Goal: Communication & Community: Answer question/provide support

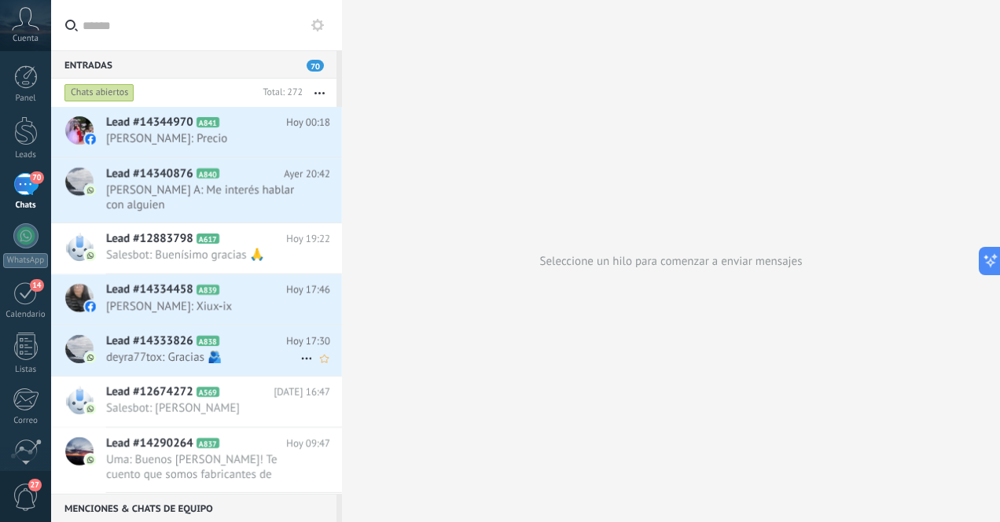
click at [249, 350] on span "deyra77tox: Gracias 🫂" at bounding box center [203, 357] width 194 height 15
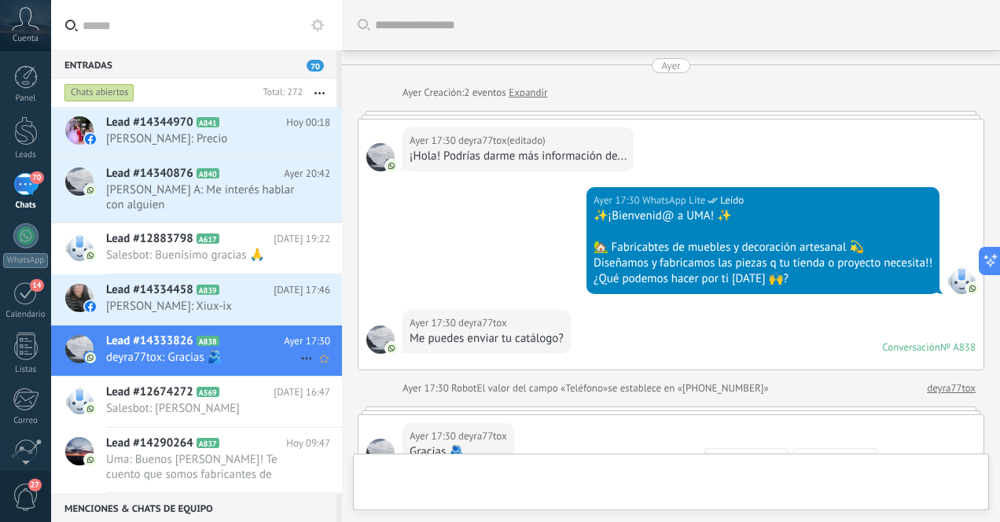
scroll to position [235, 0]
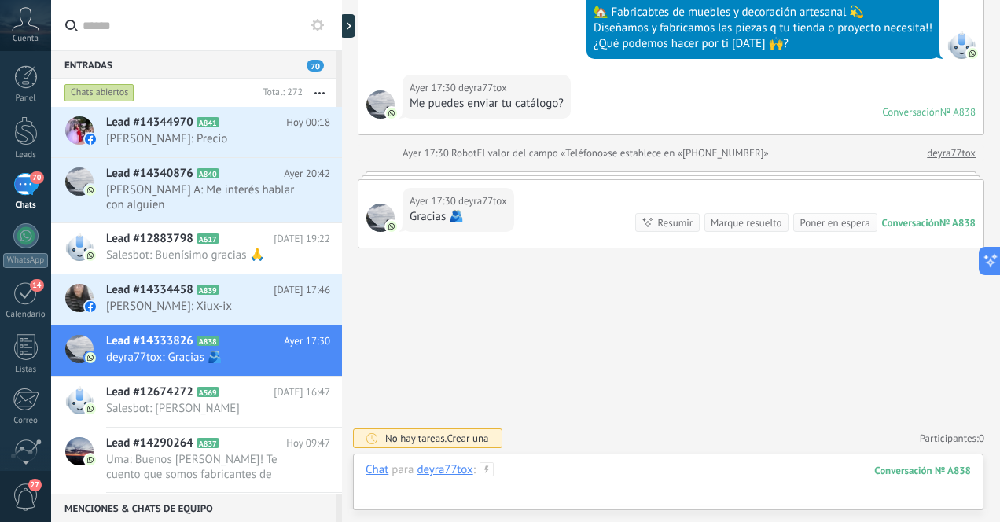
click at [547, 477] on div at bounding box center [669, 485] width 606 height 47
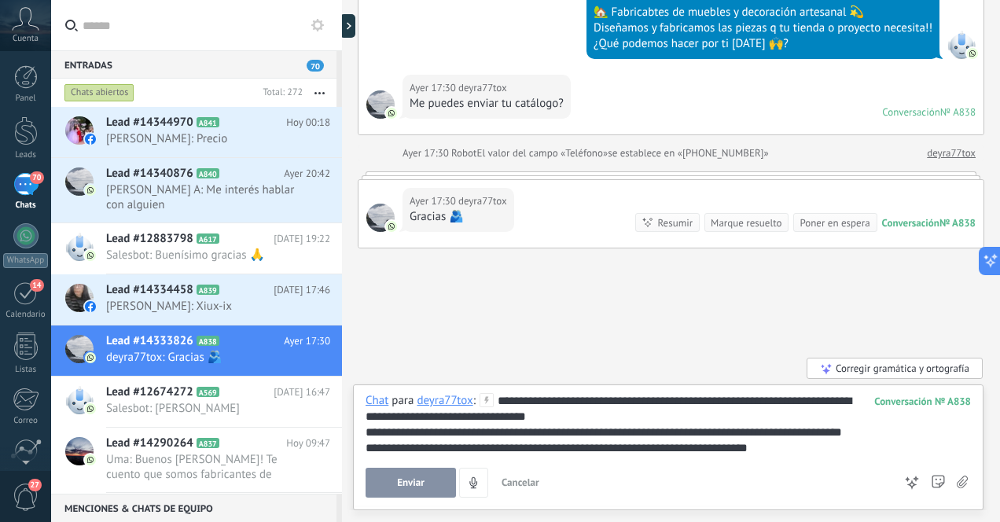
click at [411, 485] on span "Enviar" at bounding box center [411, 482] width 28 height 11
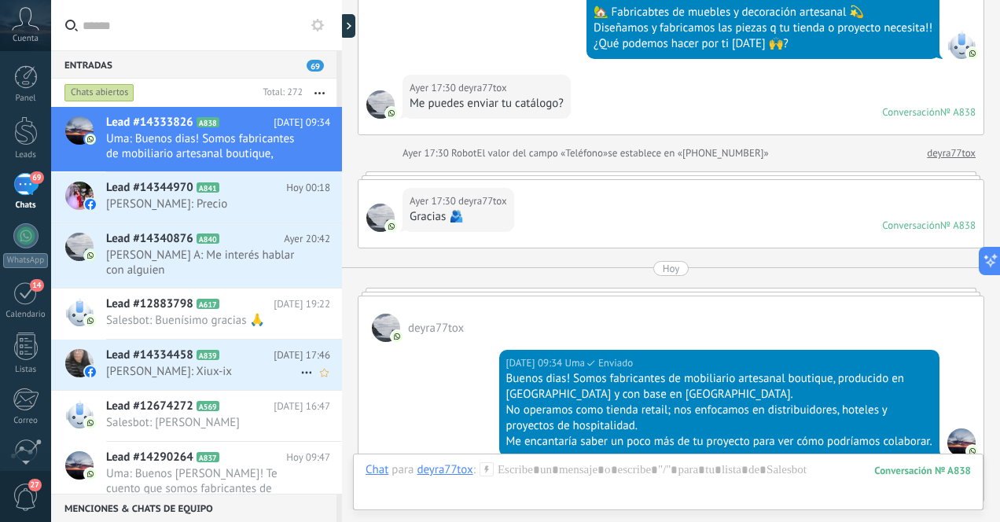
click at [243, 364] on span "[PERSON_NAME]: Xiux-ix" at bounding box center [203, 371] width 194 height 15
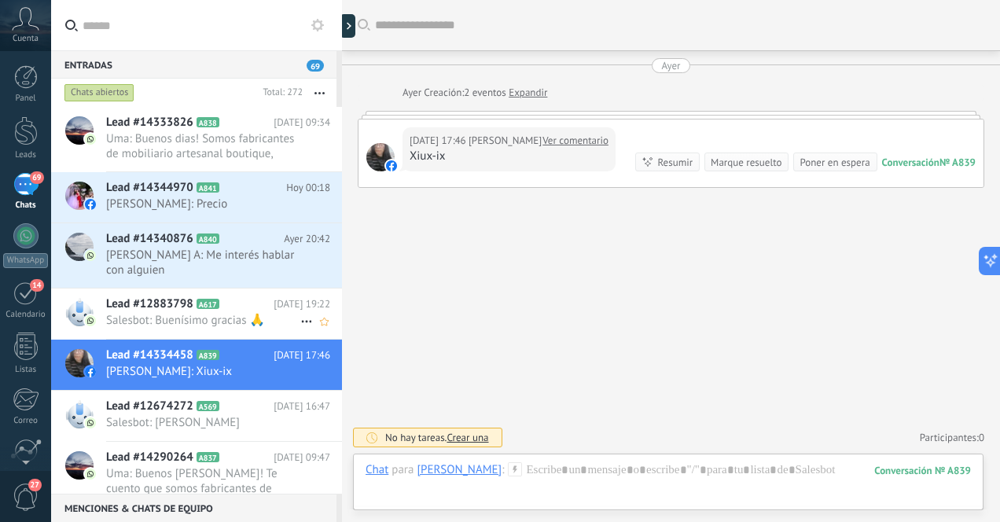
click at [230, 313] on span "Salesbot: Buenísimo gracias 🙏" at bounding box center [203, 320] width 194 height 15
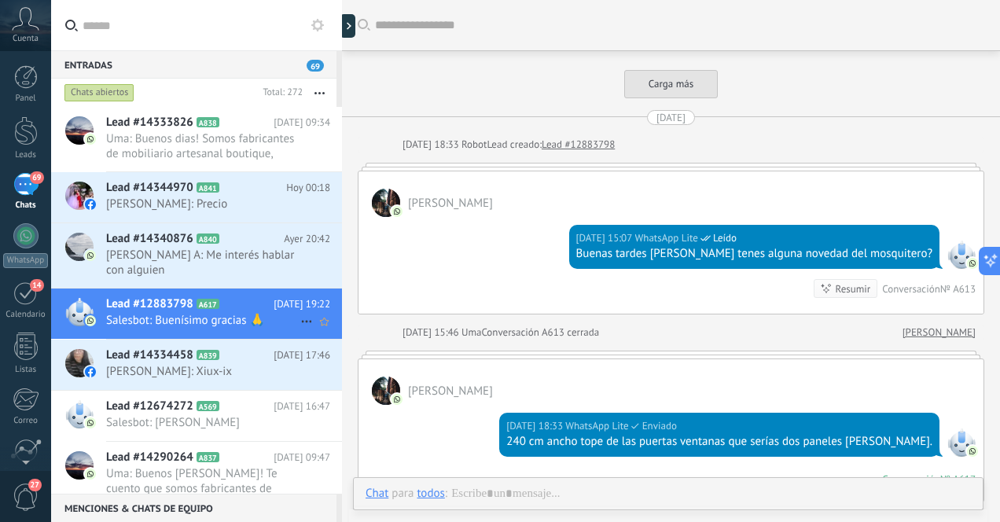
scroll to position [2771, 0]
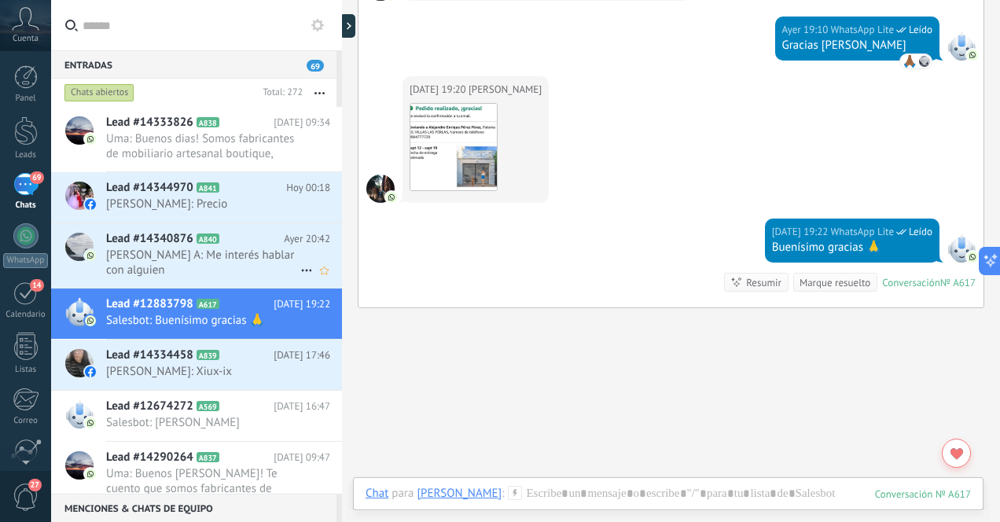
click at [238, 257] on span "[PERSON_NAME] A: Me interés hablar con alguien" at bounding box center [203, 263] width 194 height 30
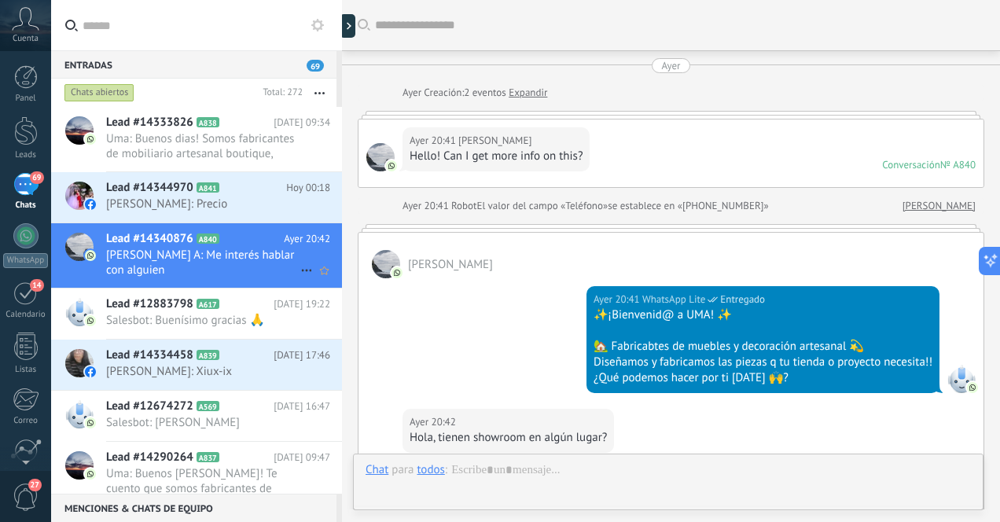
scroll to position [269, 0]
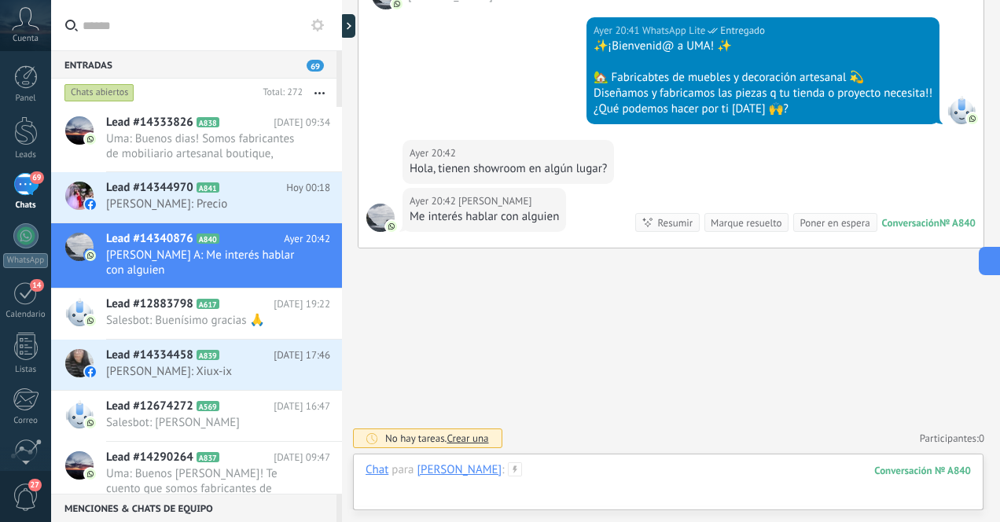
click at [617, 480] on div at bounding box center [669, 485] width 606 height 47
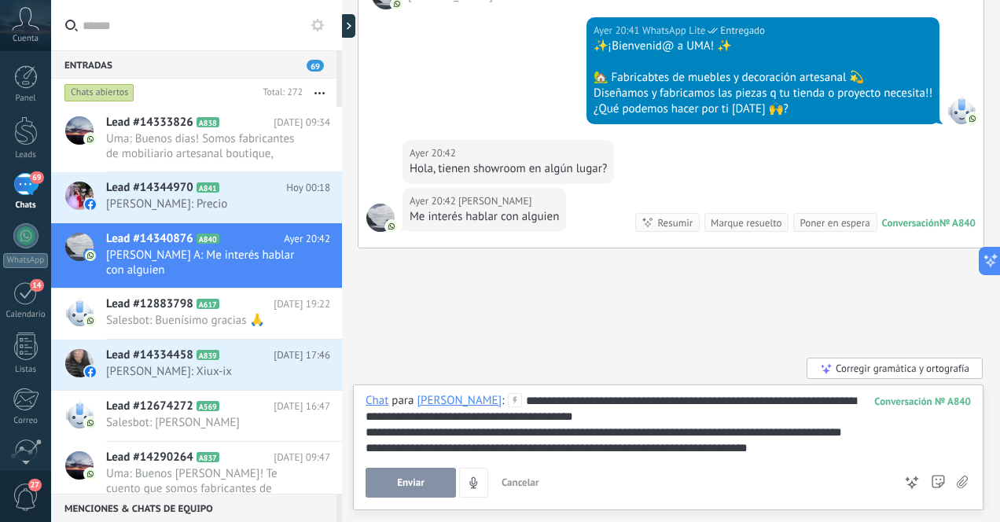
click at [598, 416] on div "**********" at bounding box center [669, 424] width 606 height 63
click at [423, 484] on span "Enviar" at bounding box center [411, 482] width 28 height 11
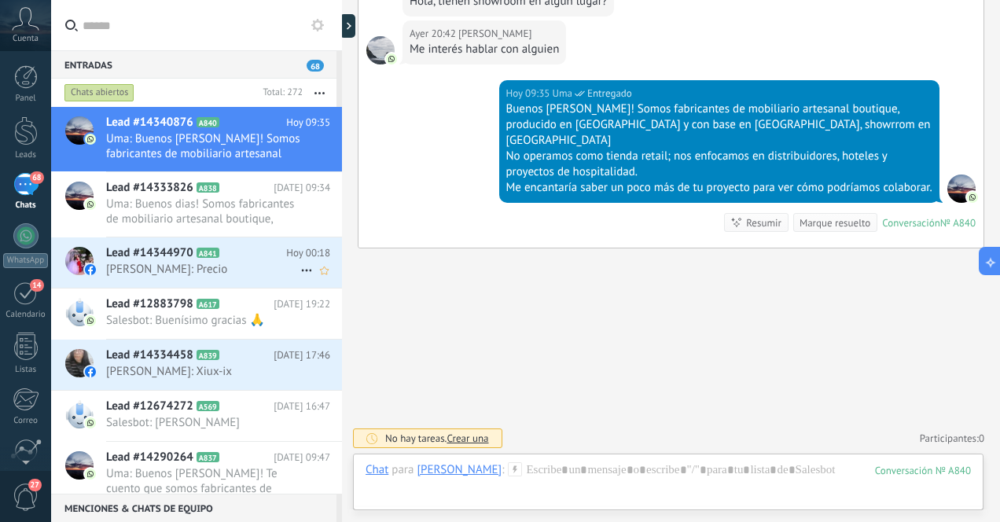
click at [241, 270] on span "[PERSON_NAME]: Precio" at bounding box center [203, 269] width 194 height 15
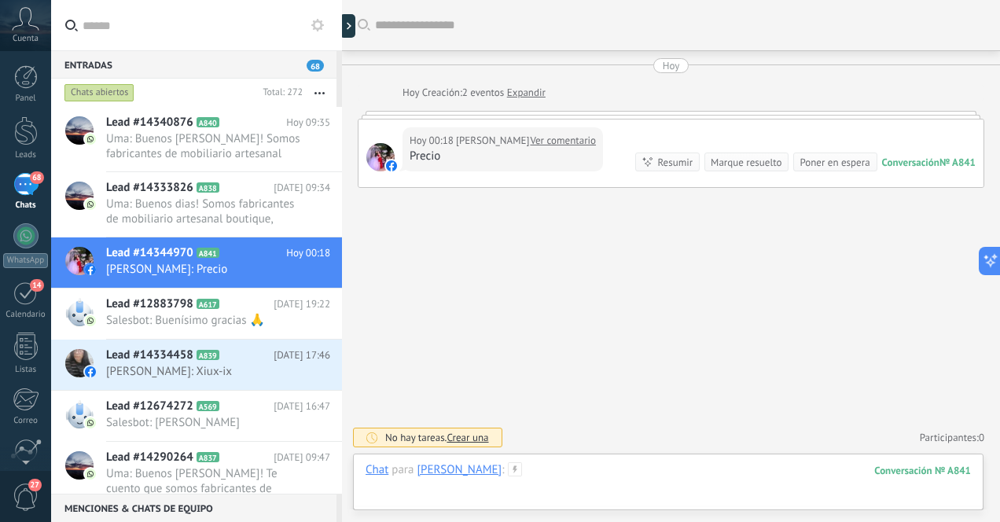
click at [547, 473] on div at bounding box center [669, 485] width 606 height 47
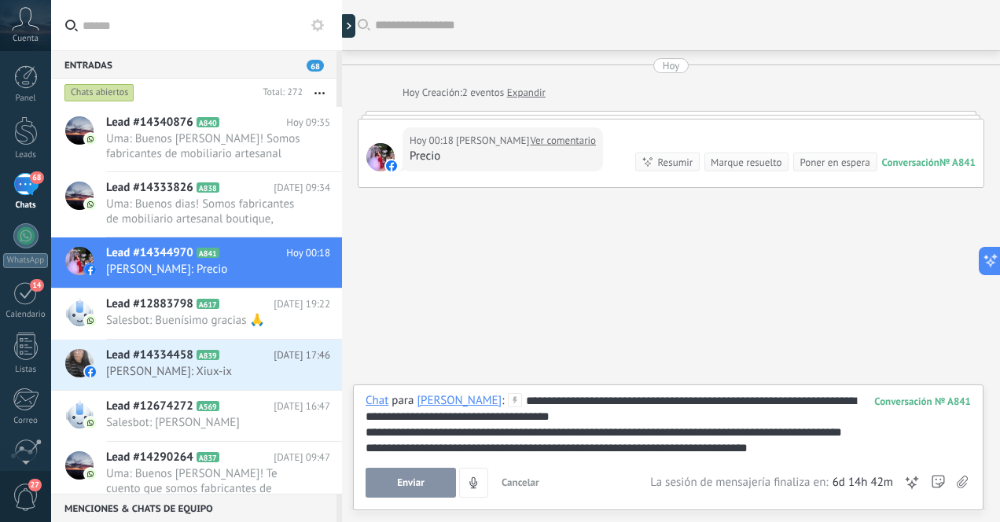
click at [416, 482] on span "Enviar" at bounding box center [411, 482] width 28 height 11
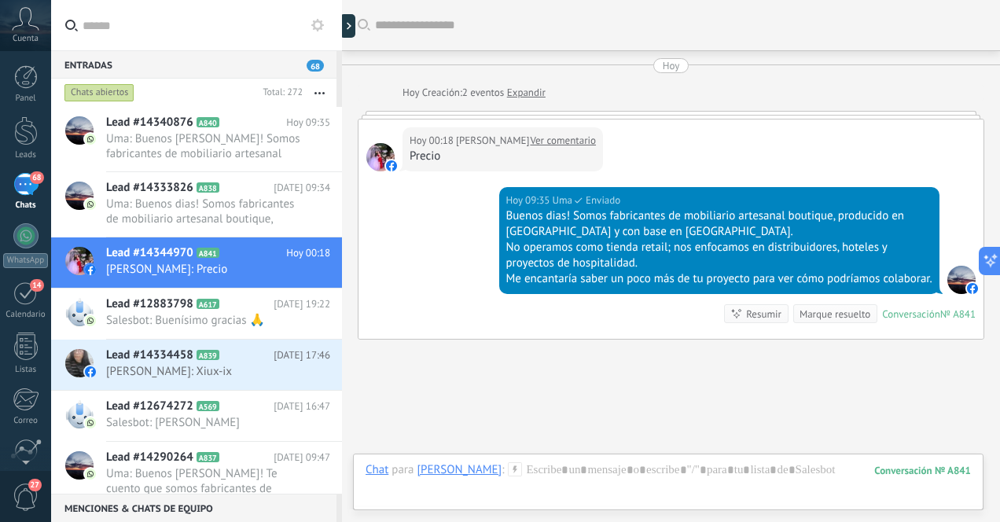
scroll to position [107, 0]
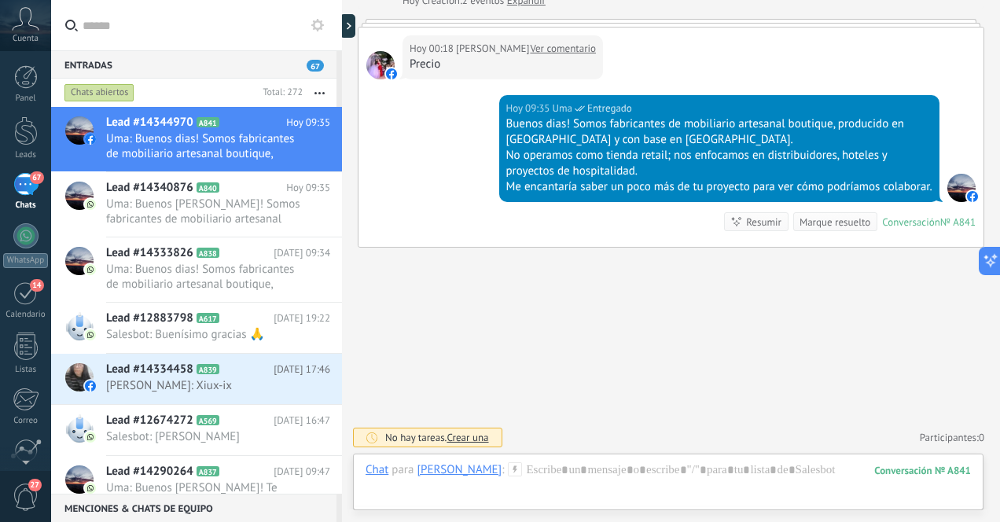
click at [25, 193] on div "67" at bounding box center [25, 184] width 25 height 23
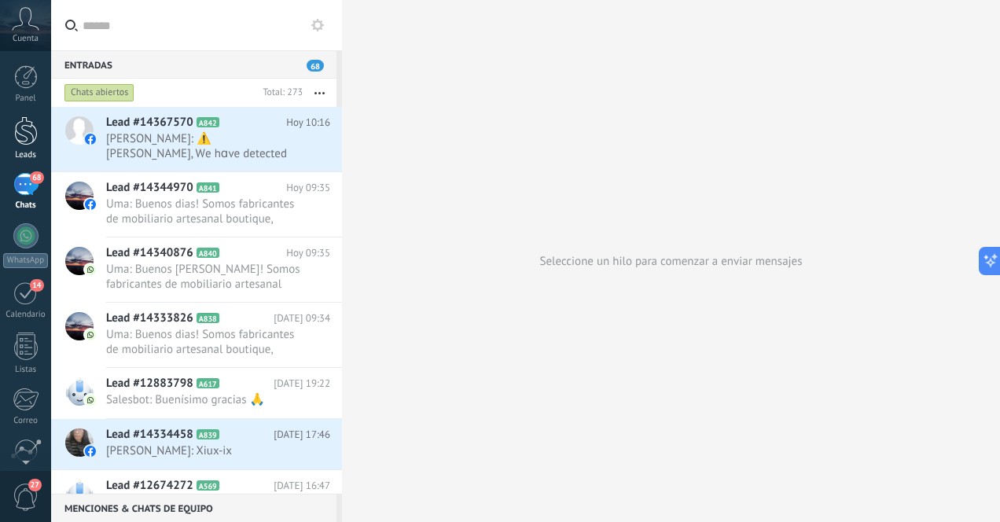
click at [35, 135] on div at bounding box center [26, 130] width 24 height 29
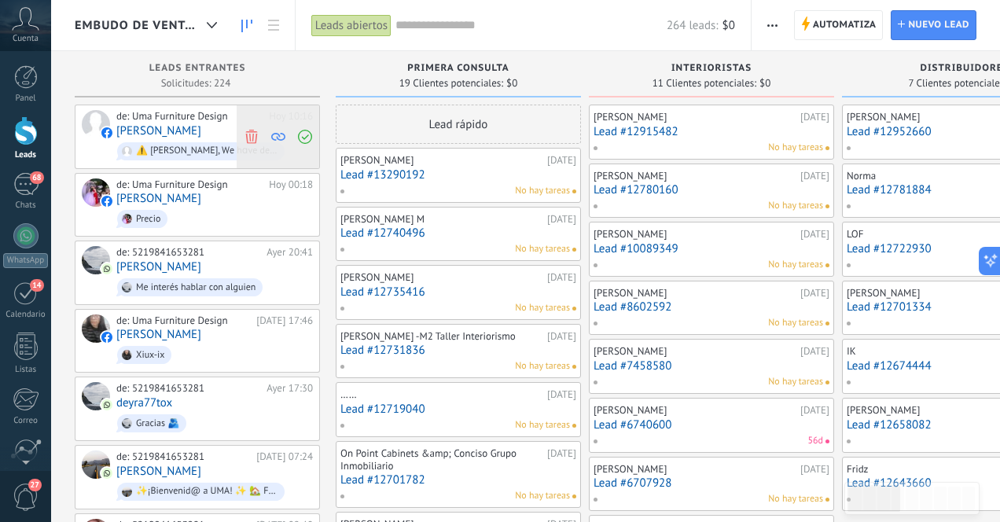
click at [253, 138] on icon at bounding box center [252, 136] width 14 height 14
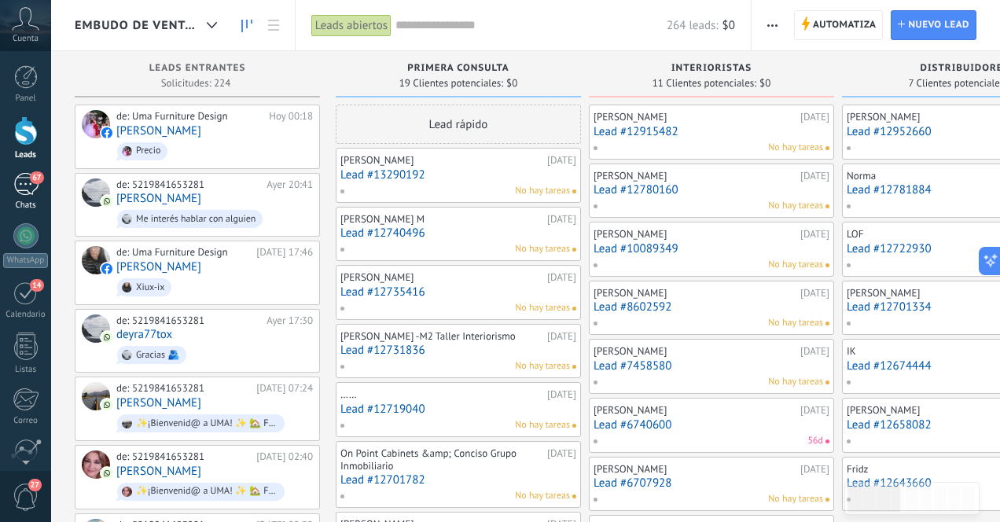
click at [22, 183] on div "67" at bounding box center [25, 184] width 25 height 23
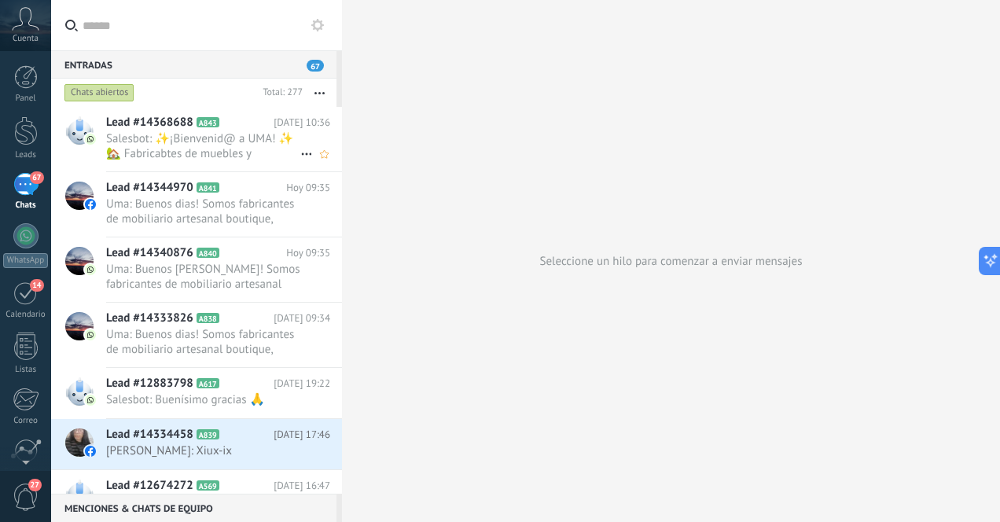
click at [162, 145] on span "Salesbot: ✨¡Bienvenid@ a UMA! ✨ 🏡 Fabricabtes de muebles y decoración artesanal…" at bounding box center [203, 146] width 194 height 30
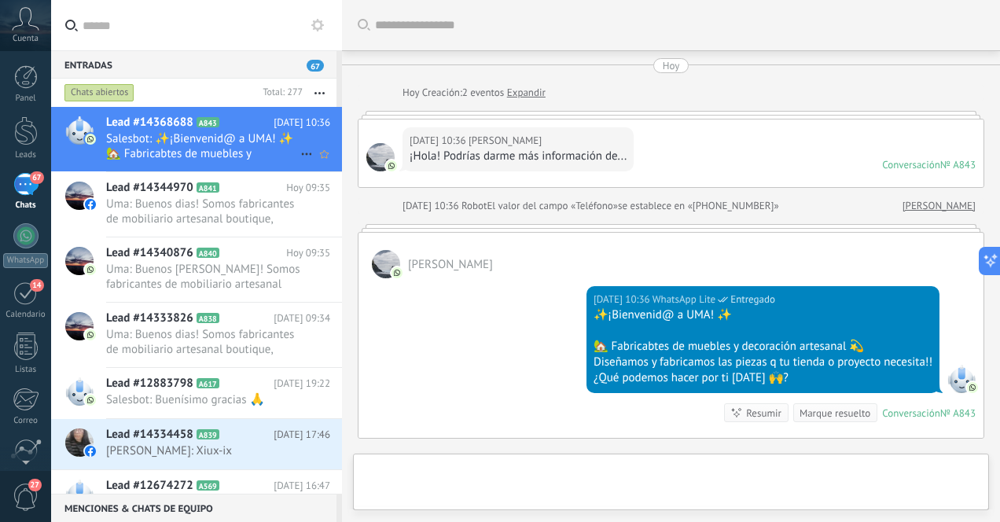
scroll to position [190, 0]
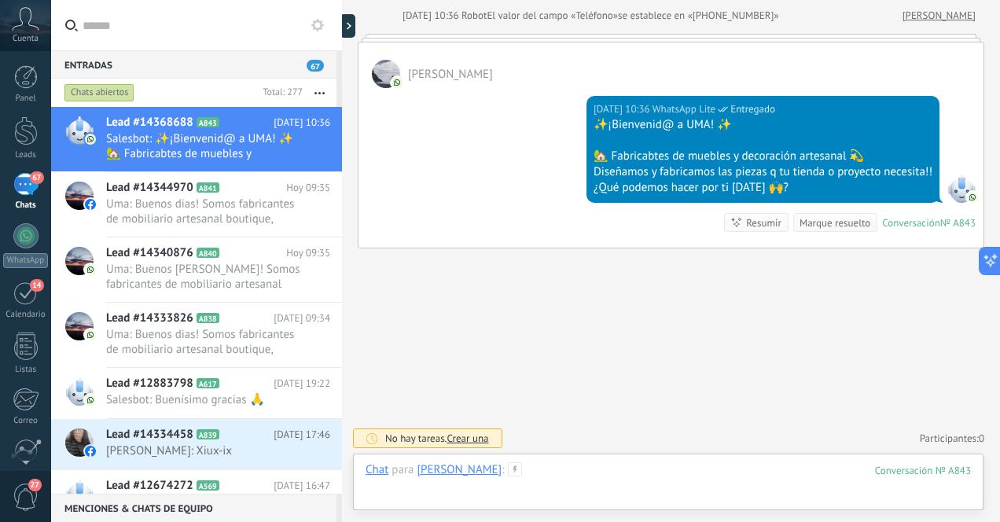
paste div
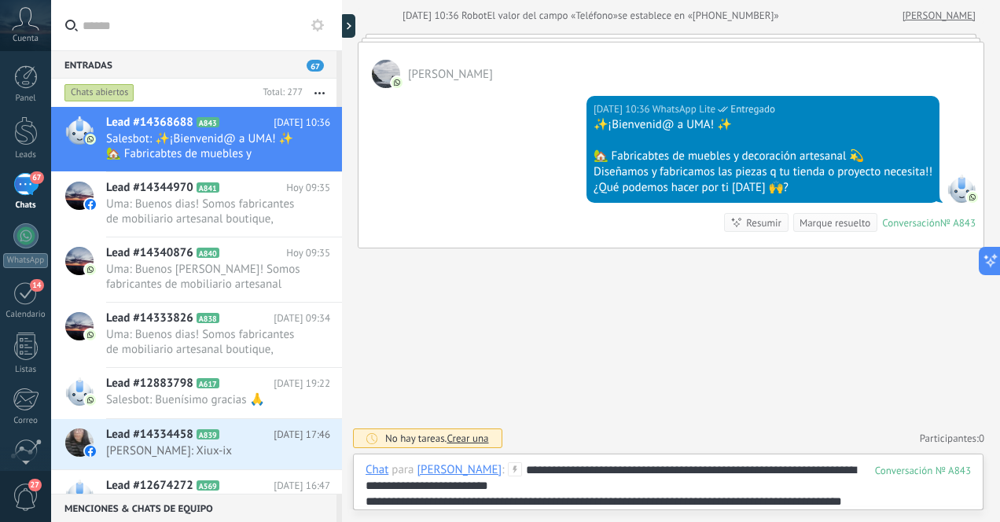
click at [502, 470] on div "**********" at bounding box center [669, 485] width 606 height 47
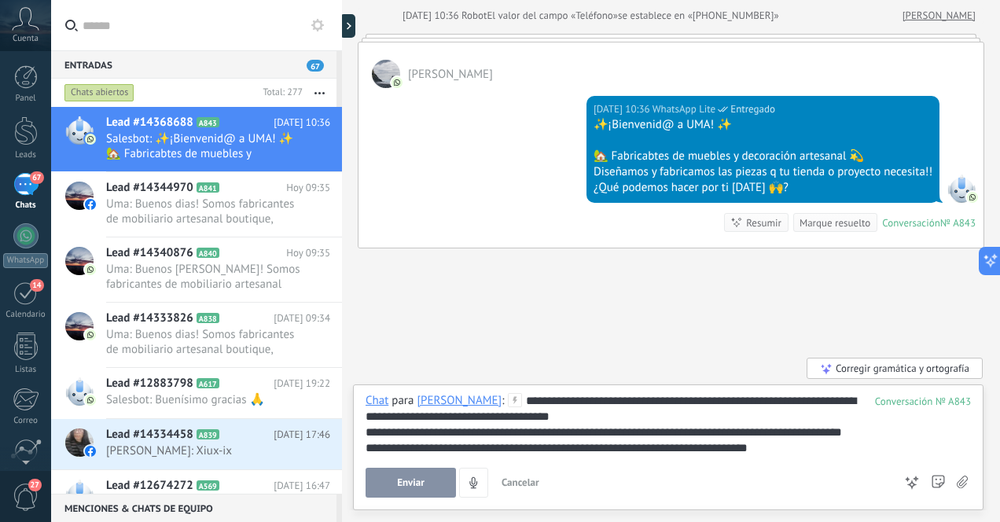
click at [418, 484] on span "Enviar" at bounding box center [411, 482] width 28 height 11
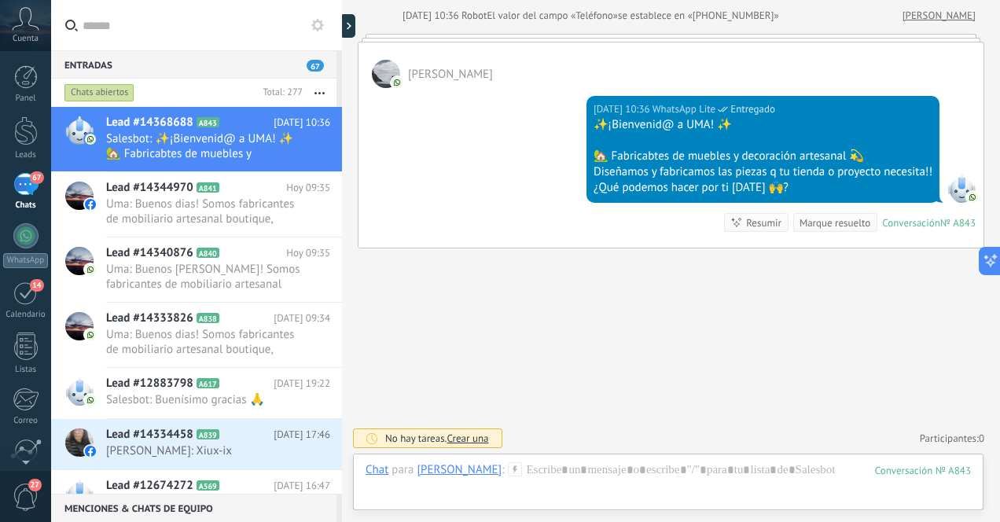
scroll to position [329, 0]
